Goal: Communication & Community: Ask a question

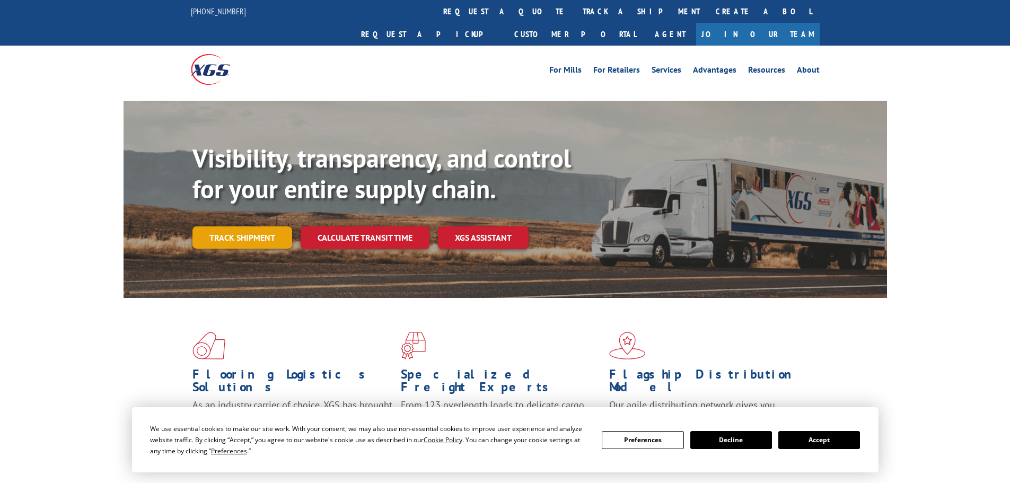
click at [246, 226] on link "Track shipment" at bounding box center [242, 237] width 100 height 22
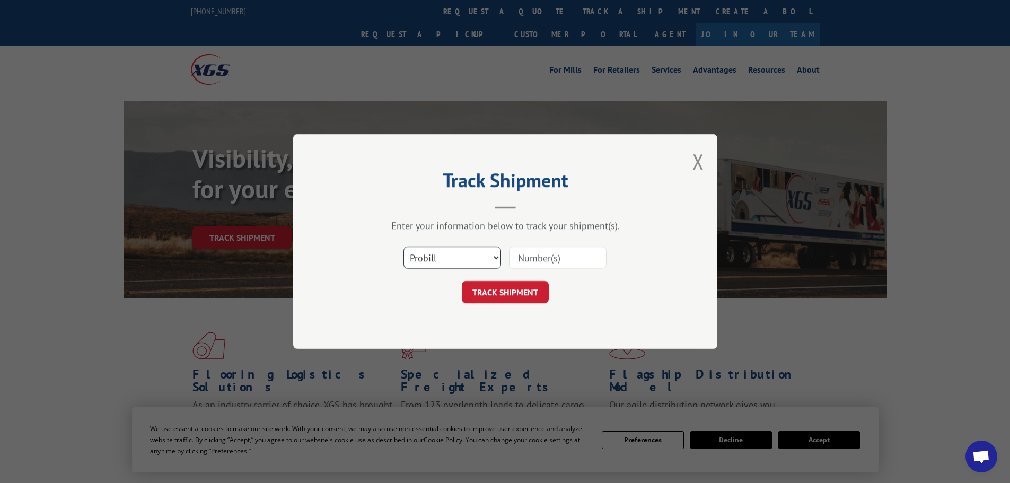
click at [433, 264] on select "Select category... Probill BOL PO" at bounding box center [453, 258] width 98 height 22
select select "bol"
click at [404, 247] on select "Select category... Probill BOL PO" at bounding box center [453, 258] width 98 height 22
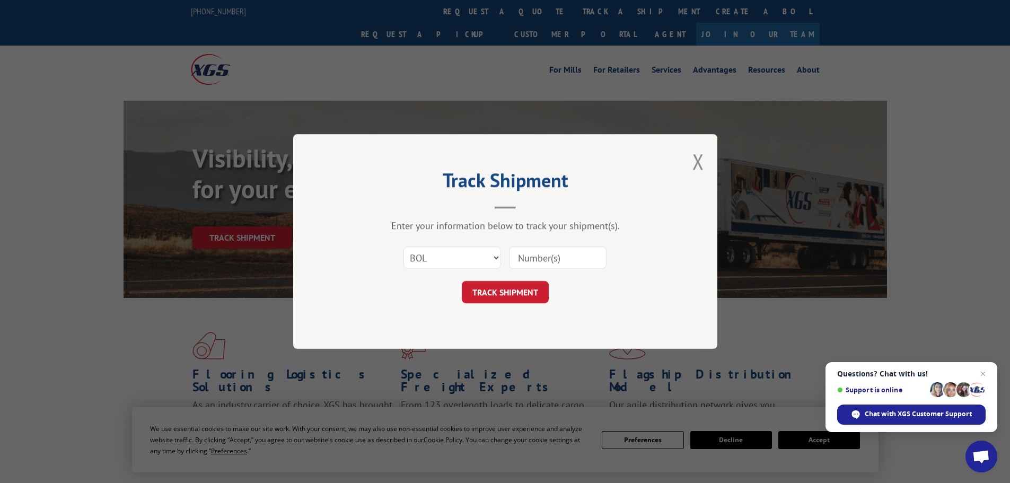
paste input "[PHONE_NUMBER]"
type input "[PHONE_NUMBER]"
click at [508, 298] on button "TRACK SHIPMENT" at bounding box center [505, 292] width 87 height 22
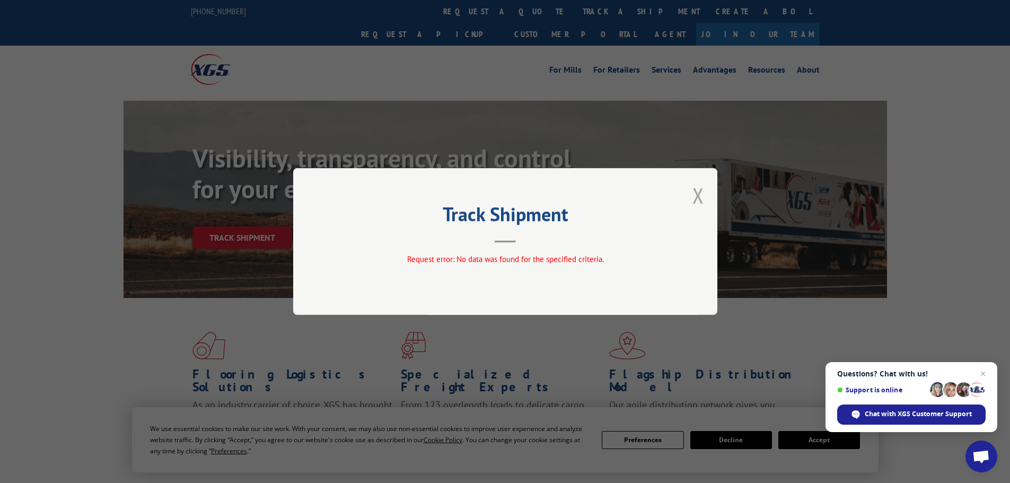
click at [698, 199] on button "Close modal" at bounding box center [699, 195] width 12 height 28
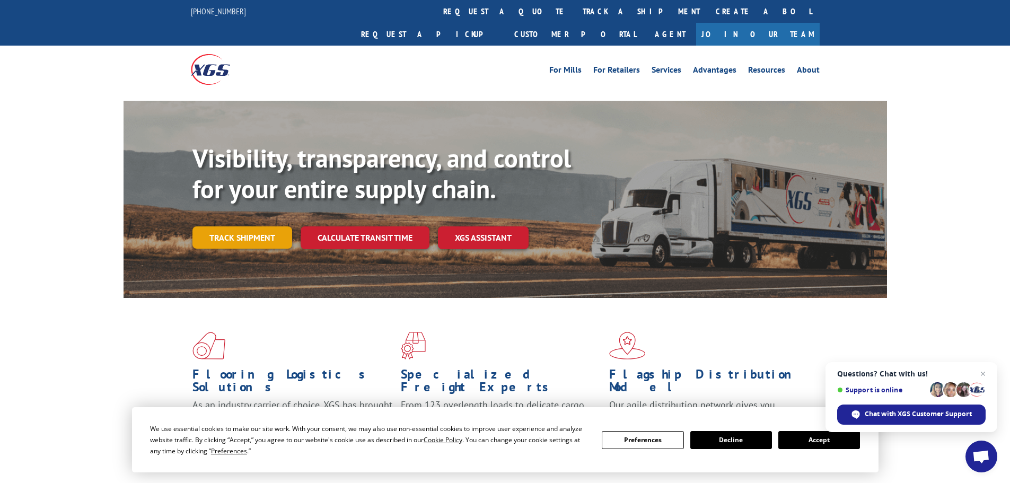
click at [248, 226] on link "Track shipment" at bounding box center [242, 237] width 100 height 22
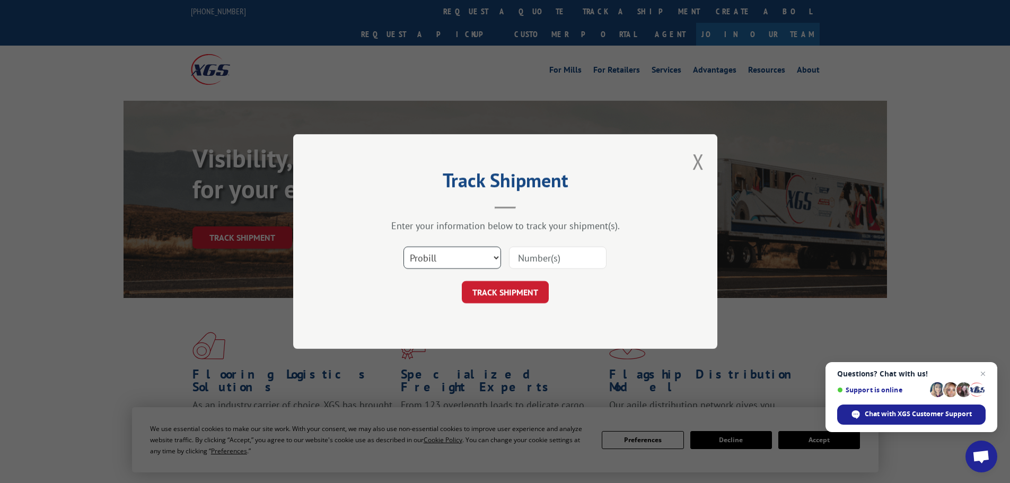
click at [469, 263] on select "Select category... Probill BOL PO" at bounding box center [453, 258] width 98 height 22
select select "bol"
click at [404, 247] on select "Select category... Probill BOL PO" at bounding box center [453, 258] width 98 height 22
click at [544, 265] on input at bounding box center [558, 258] width 98 height 22
paste input "6010370"
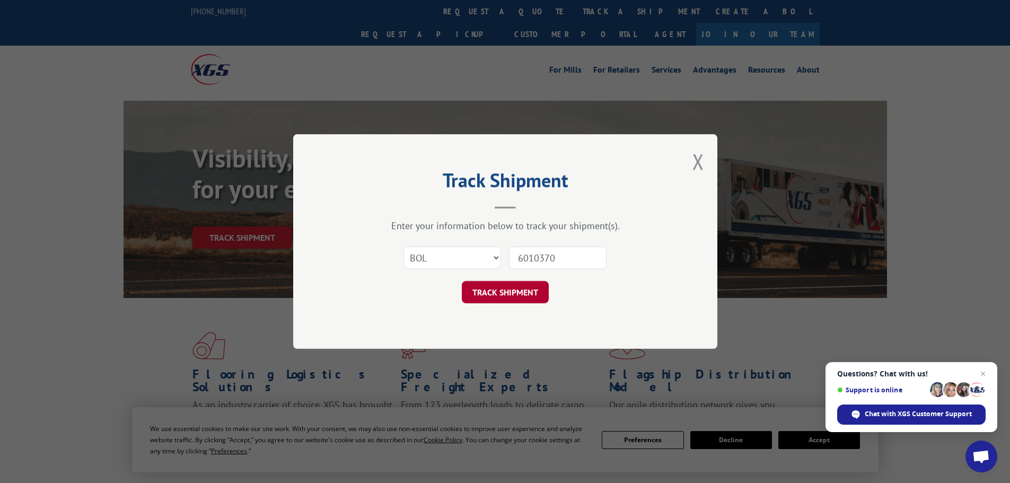
type input "6010370"
click at [505, 291] on button "TRACK SHIPMENT" at bounding box center [505, 292] width 87 height 22
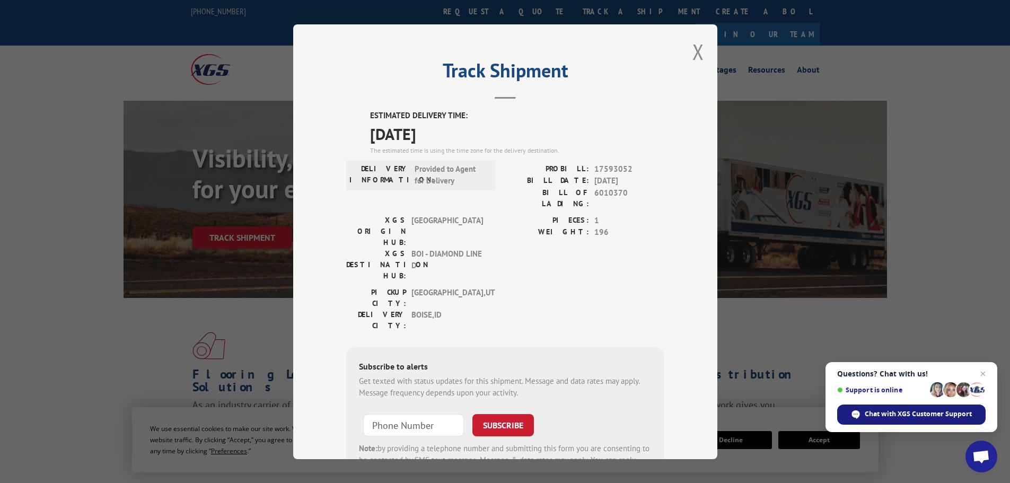
click at [927, 410] on span "Chat with XGS Customer Support" at bounding box center [918, 414] width 107 height 10
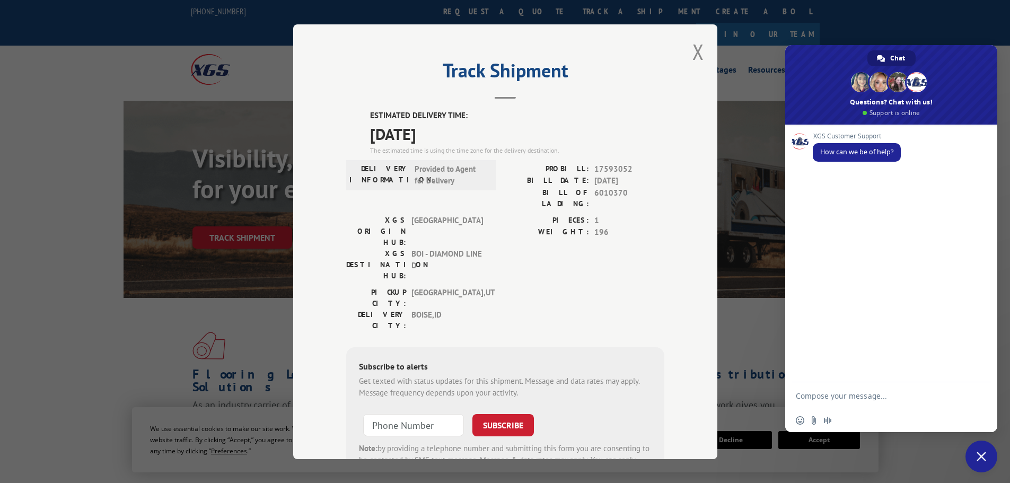
click at [840, 388] on textarea "Compose your message..." at bounding box center [881, 395] width 170 height 27
paste textarea "6010370"
click at [796, 396] on textarea "6010370" at bounding box center [881, 395] width 170 height 27
click at [860, 396] on textarea "hello, can you please help me locate BOL:6010370" at bounding box center [881, 391] width 170 height 36
type textarea "hello, can you please help me locate BOL:6010370. I'm trying to figure out when…"
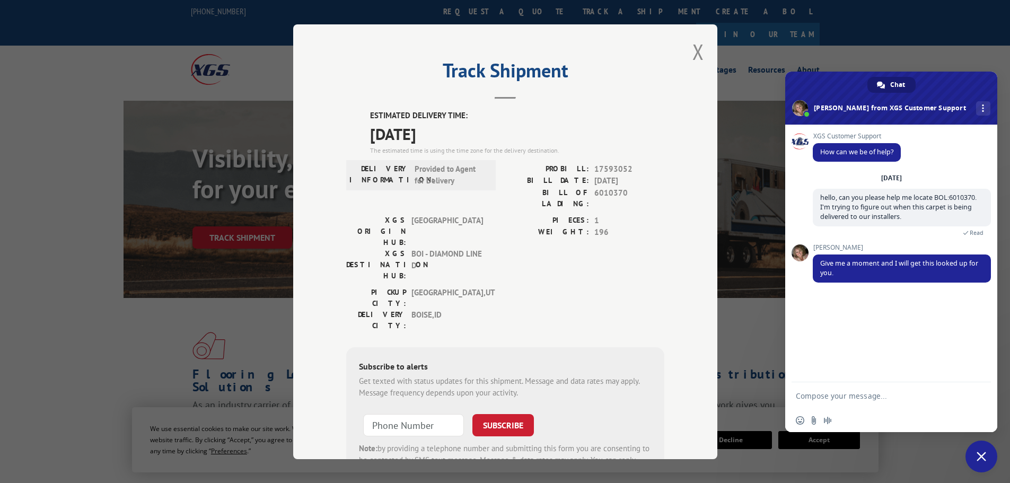
click at [882, 394] on textarea "Compose your message..." at bounding box center [881, 395] width 170 height 27
type textarea "thanks!"
click at [980, 399] on span "Send" at bounding box center [979, 396] width 8 height 8
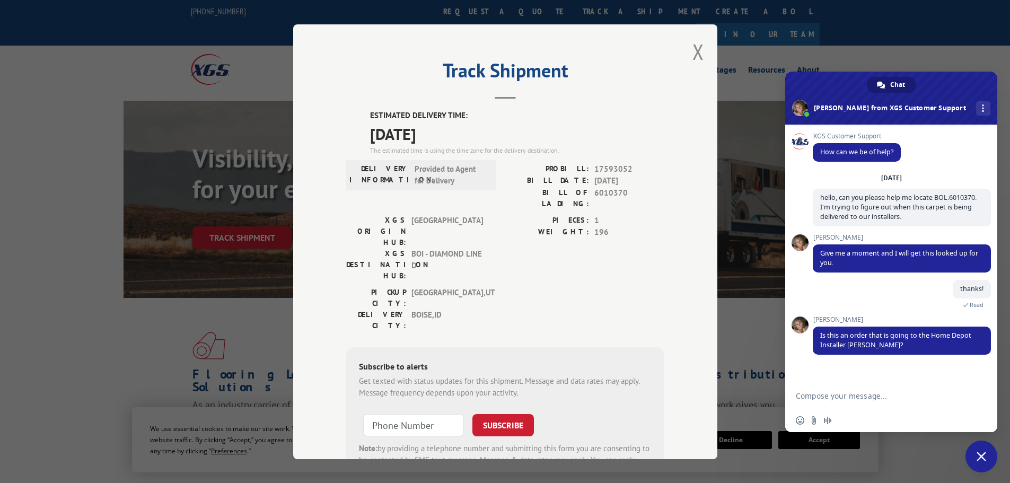
click at [838, 397] on textarea "Compose your message..." at bounding box center [881, 395] width 170 height 27
type textarea "yes"
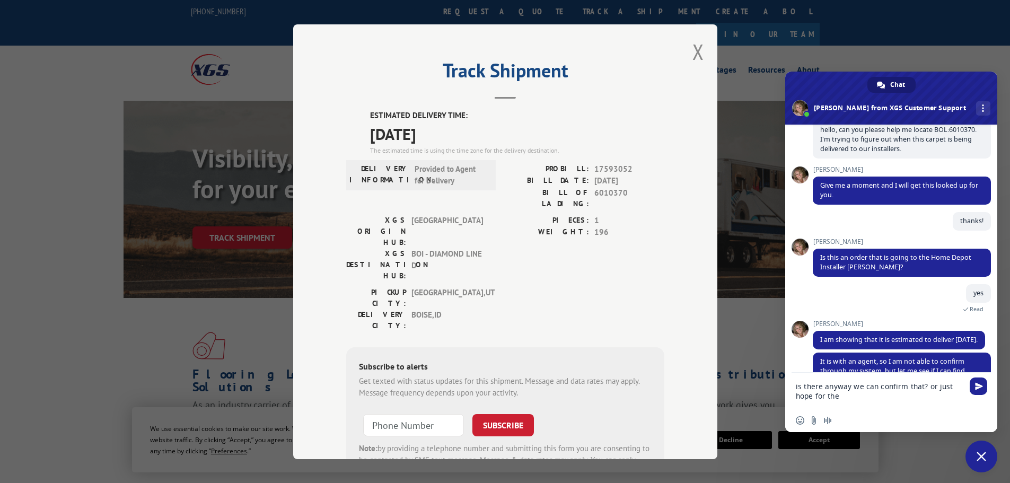
scroll to position [97, 0]
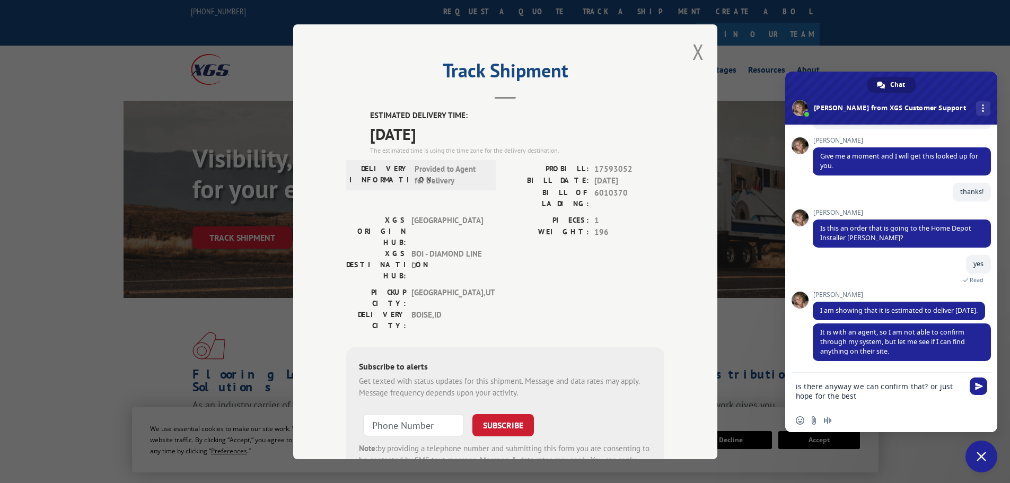
type textarea "is there anyway we can confirm that? or just hope for the best?"
drag, startPoint x: 891, startPoint y: 395, endPoint x: 791, endPoint y: 358, distance: 106.5
click at [791, 358] on div "Network offline. Reconnecting... No messages can be received or sent for now. S…" at bounding box center [891, 279] width 212 height 308
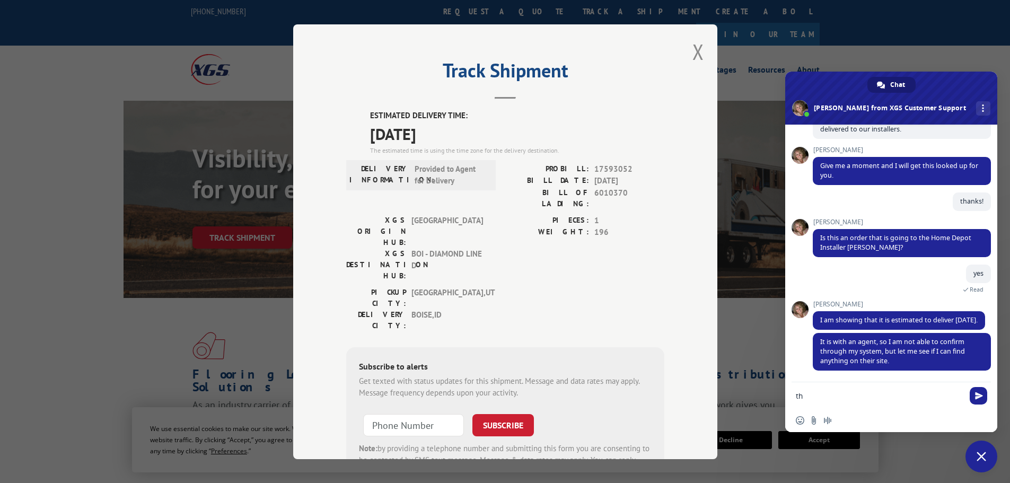
type textarea "t"
type textarea "thankyou for looking"
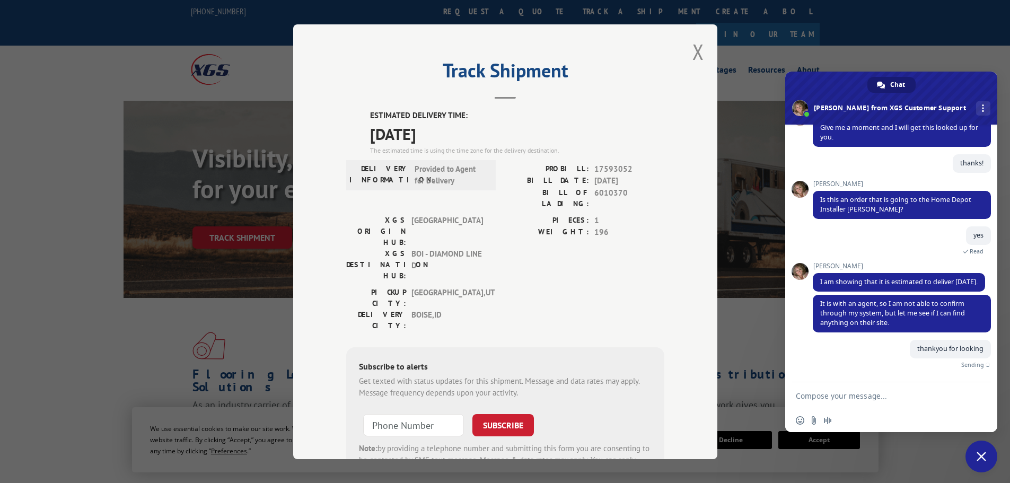
scroll to position [113, 0]
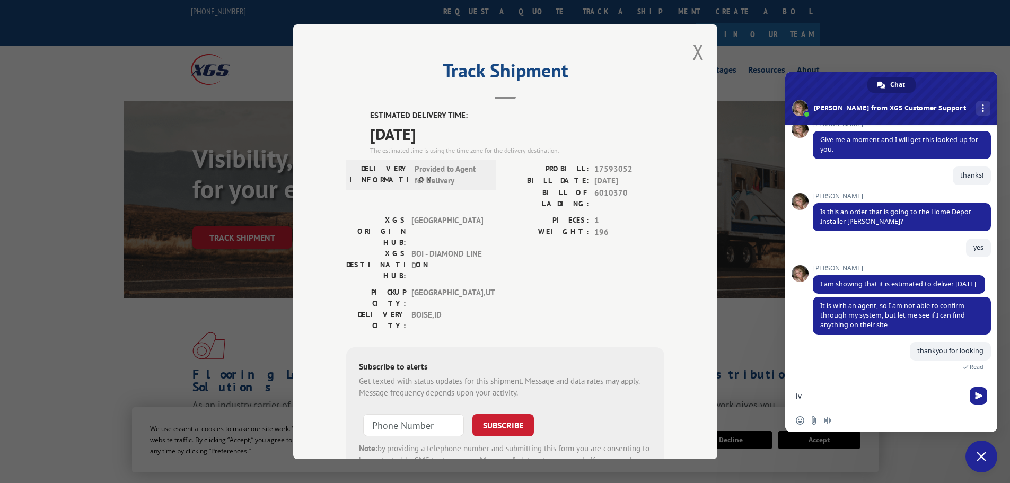
type textarea "i"
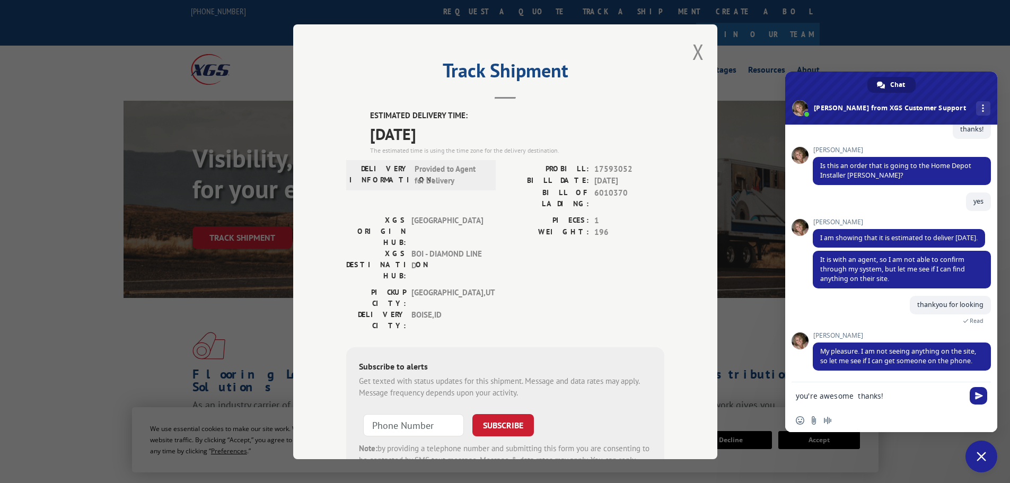
type textarea "you're awesome thanks!"
click at [971, 385] on div "you're awesome thanks!" at bounding box center [891, 395] width 212 height 27
click at [980, 400] on span "Send" at bounding box center [978, 395] width 17 height 17
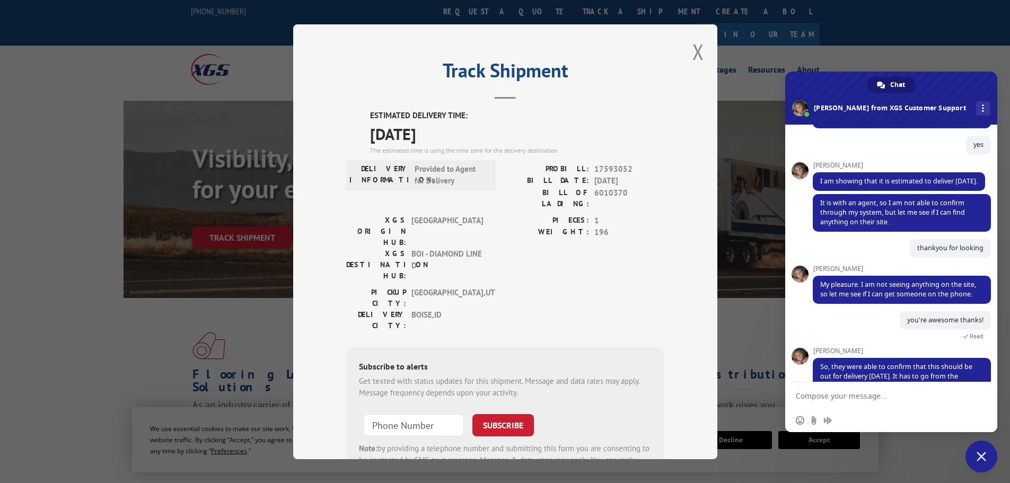
scroll to position [270, 0]
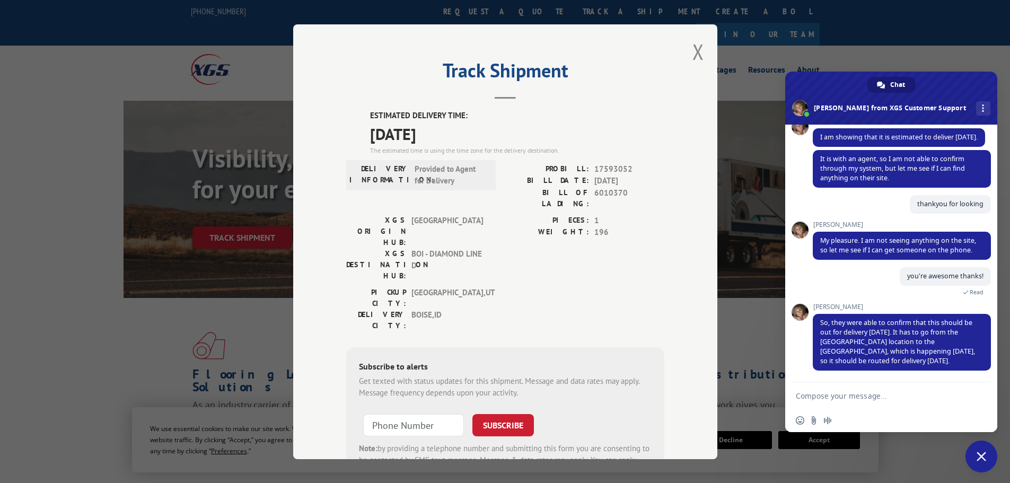
click at [867, 395] on textarea "Compose your message..." at bounding box center [881, 395] width 170 height 27
type textarea "okay, thankyou for your help."
click at [973, 393] on span "Send" at bounding box center [978, 395] width 17 height 17
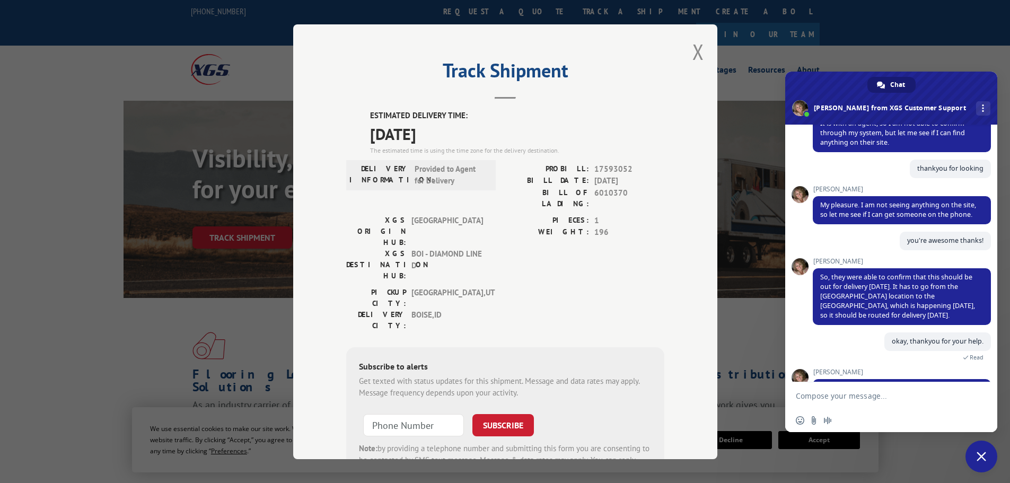
scroll to position [402, 0]
